Goal: Navigation & Orientation: Find specific page/section

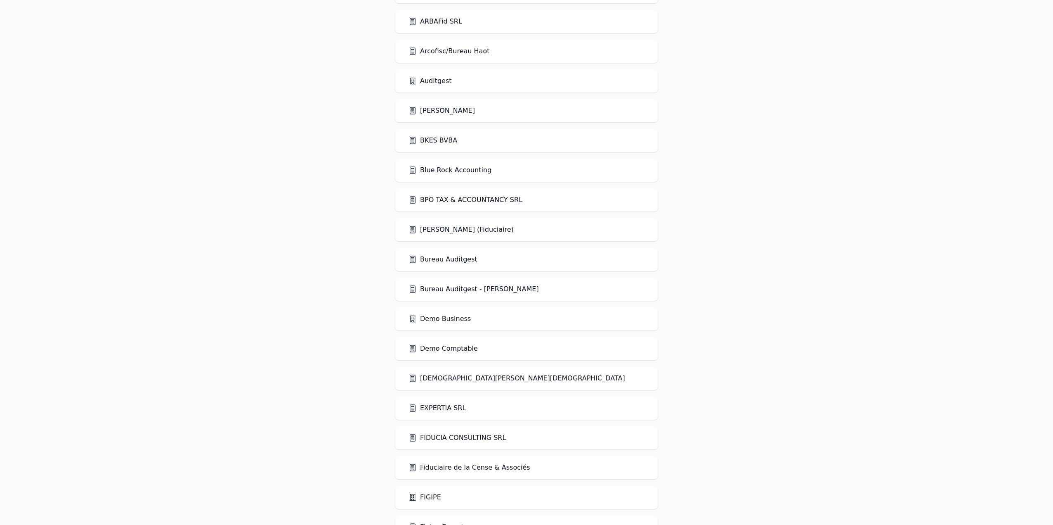
scroll to position [165, 0]
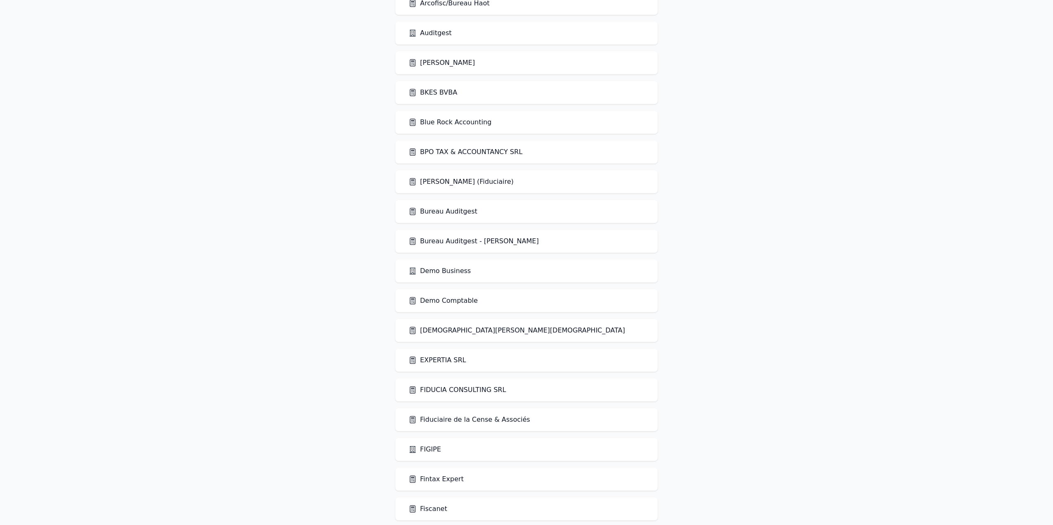
click at [442, 358] on link "EXPERTIA SRL" at bounding box center [438, 360] width 58 height 10
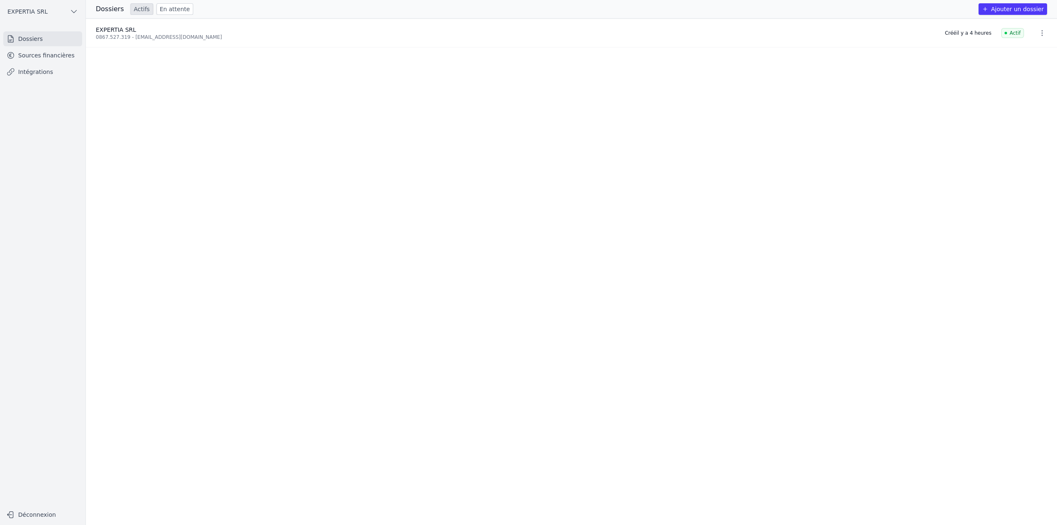
click at [28, 59] on link "Sources financières" at bounding box center [42, 55] width 79 height 15
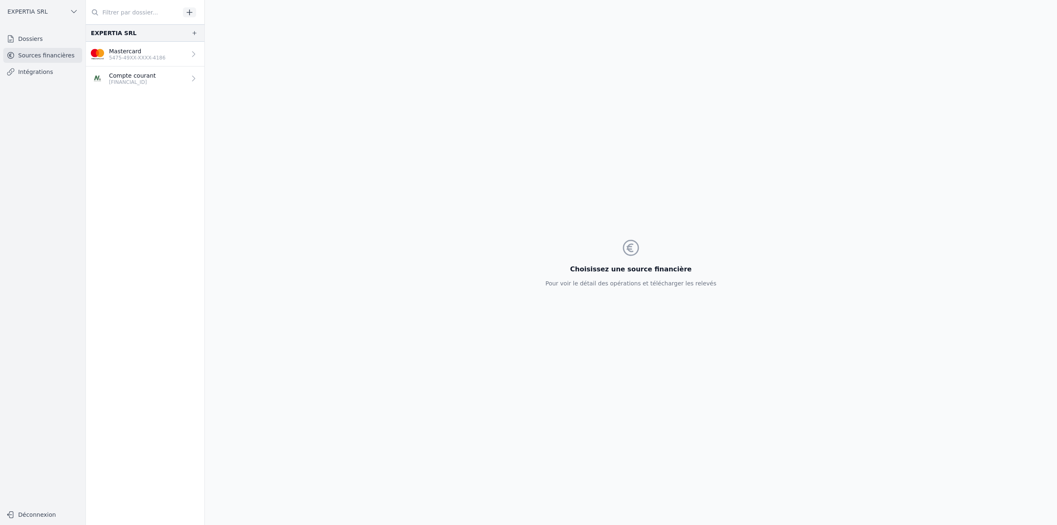
click at [117, 51] on p "Mastercard" at bounding box center [137, 51] width 57 height 8
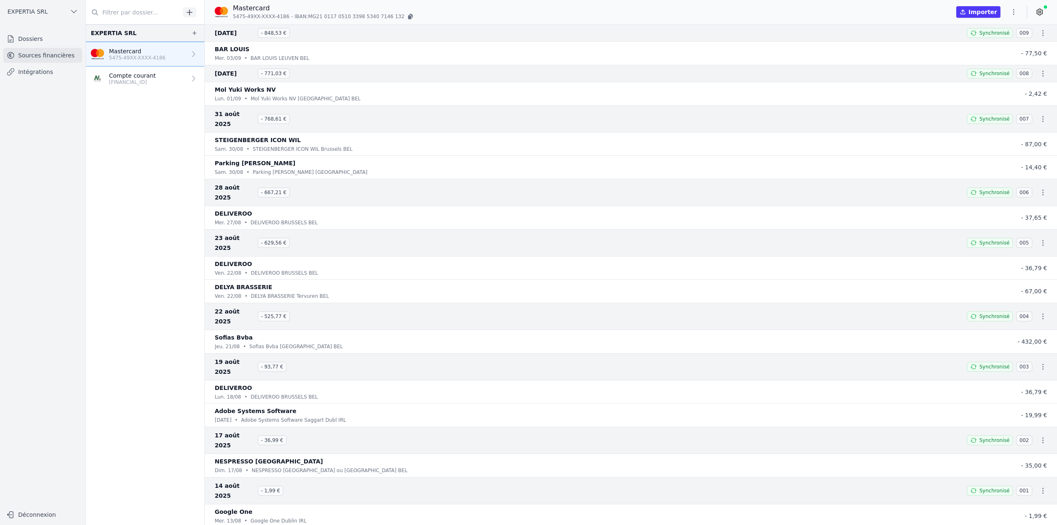
click at [144, 81] on p "[FINANCIAL_ID]" at bounding box center [132, 82] width 47 height 7
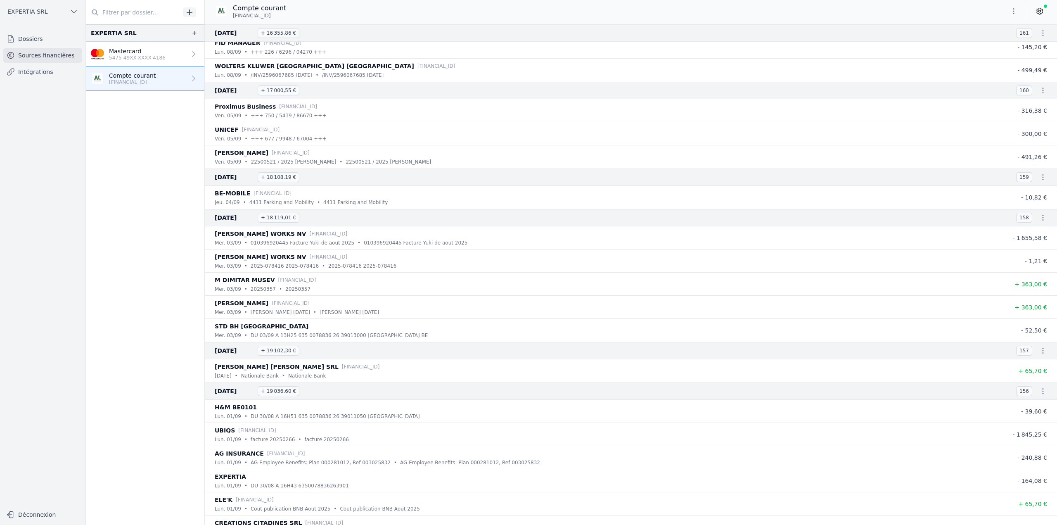
scroll to position [578, 0]
